Goal: Navigation & Orientation: Find specific page/section

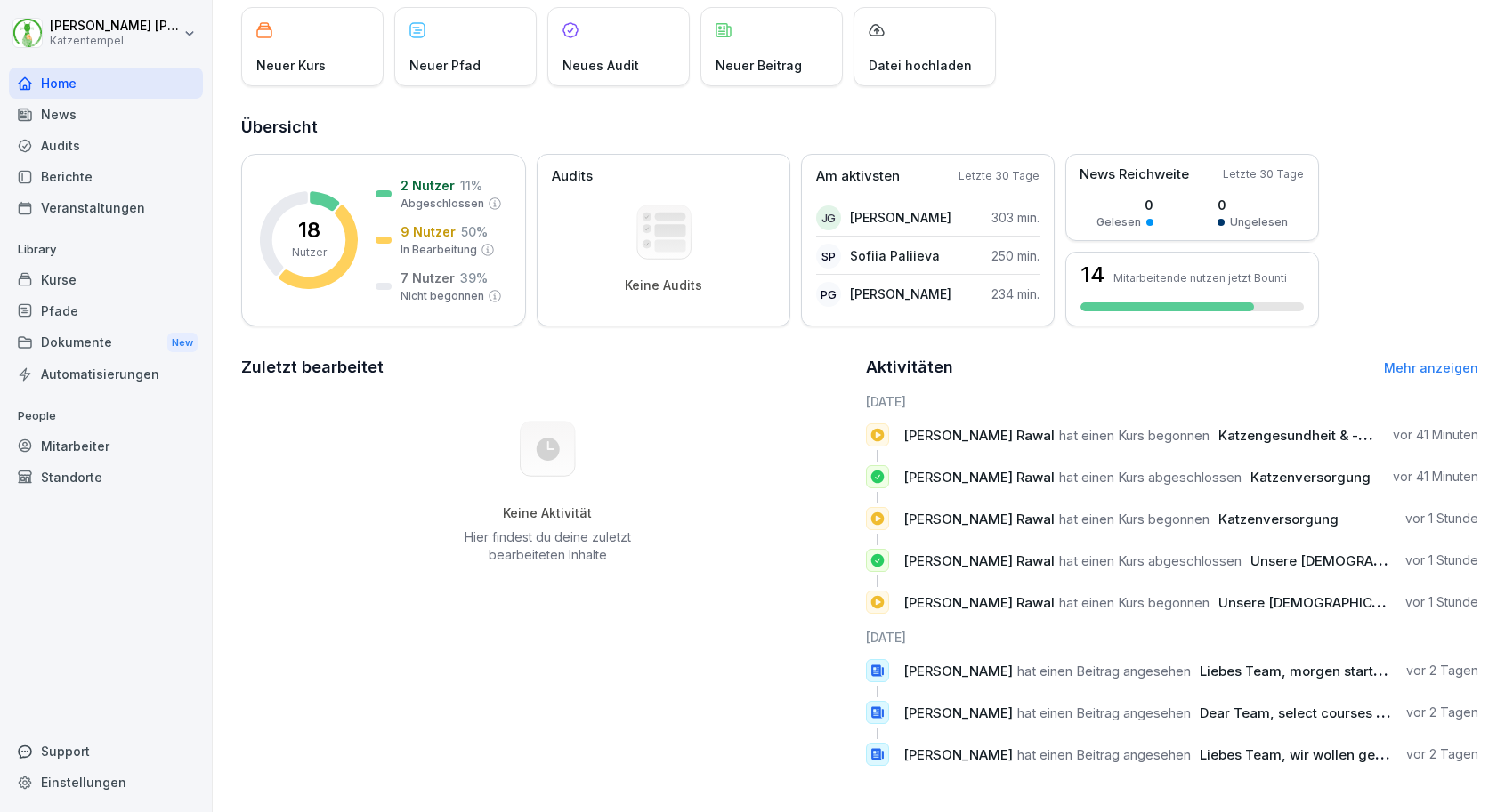
scroll to position [110, 0]
click at [1406, 367] on link "Mehr anzeigen" at bounding box center [1431, 368] width 95 height 15
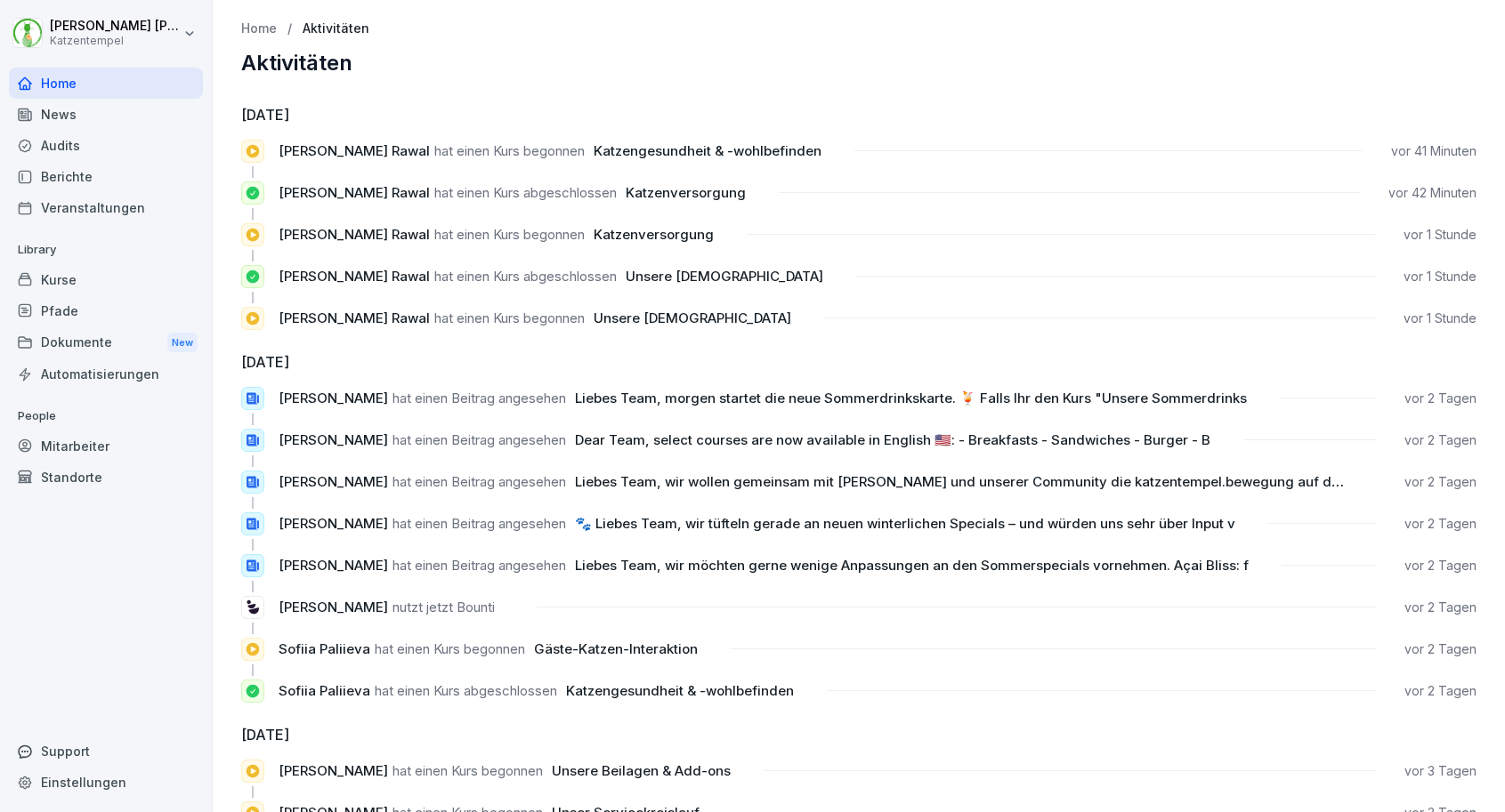
click at [109, 317] on div "Pfade" at bounding box center [106, 311] width 194 height 31
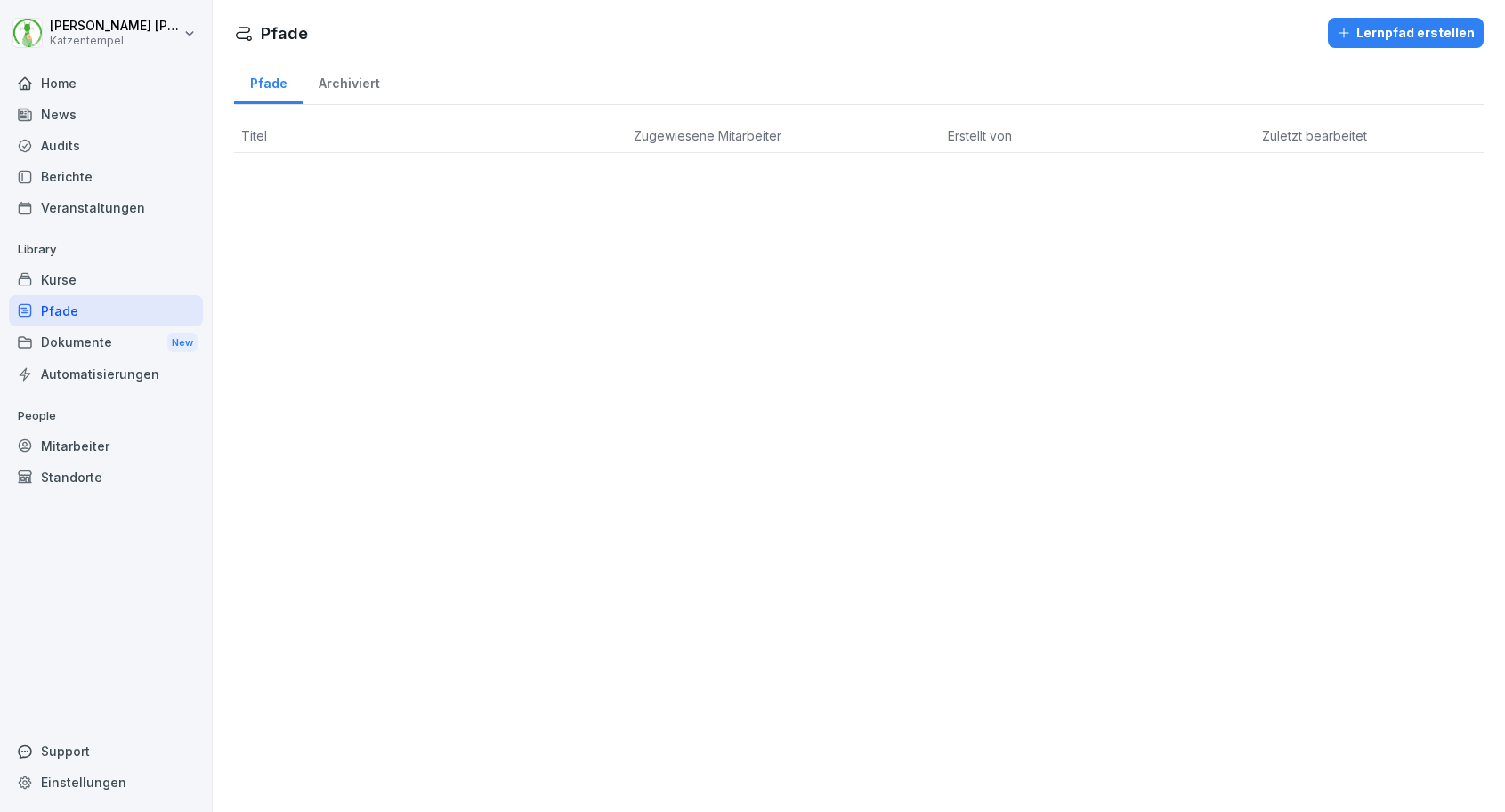
click at [84, 281] on div "Kurse" at bounding box center [106, 280] width 194 height 31
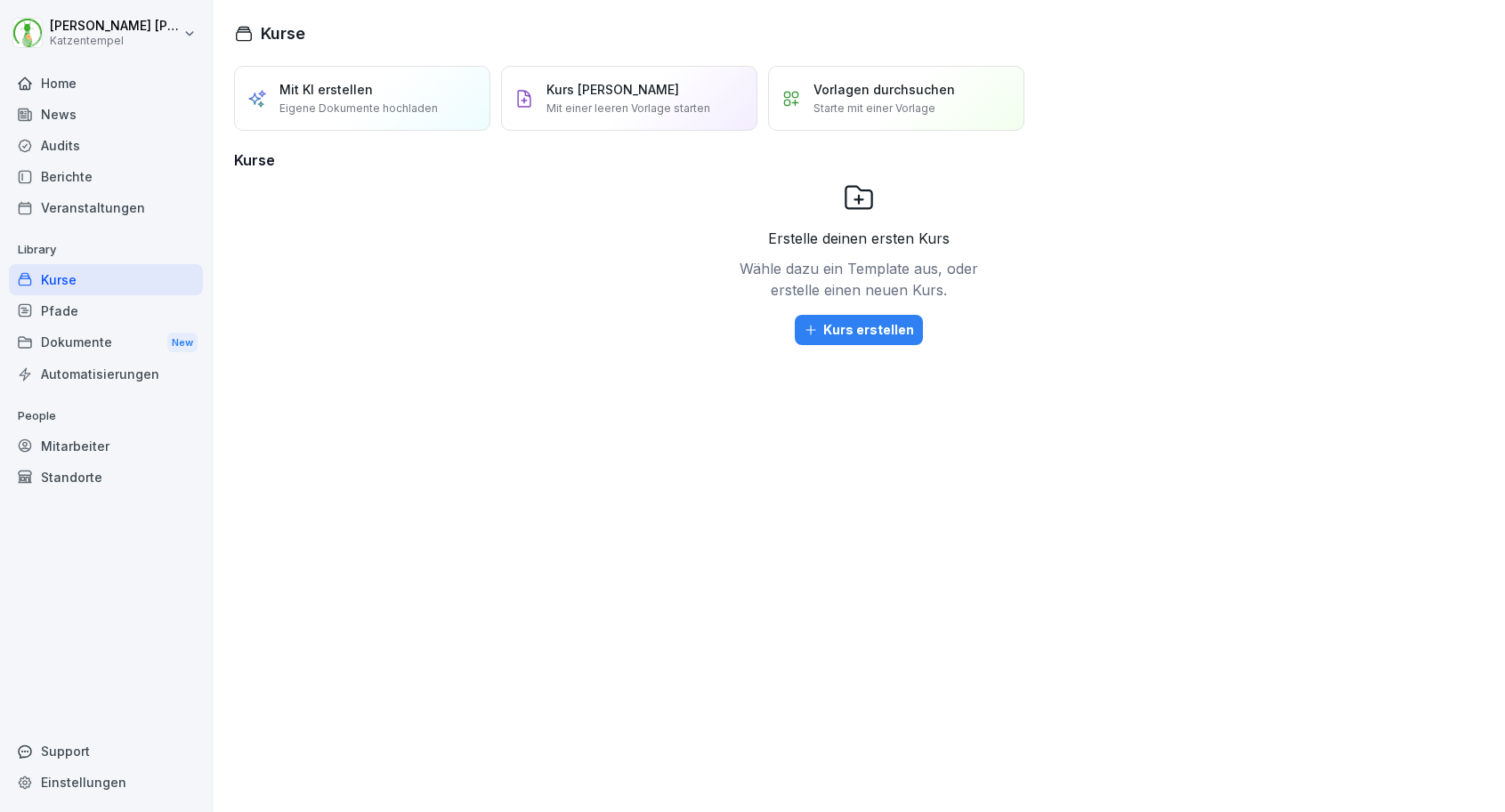
click at [92, 342] on div "Dokumente New" at bounding box center [106, 342] width 194 height 33
